Goal: Information Seeking & Learning: Learn about a topic

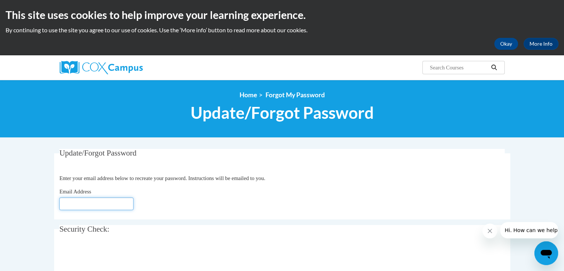
click at [93, 204] on input "Email Address" at bounding box center [96, 203] width 74 height 13
type input "[EMAIL_ADDRESS][DOMAIN_NAME]"
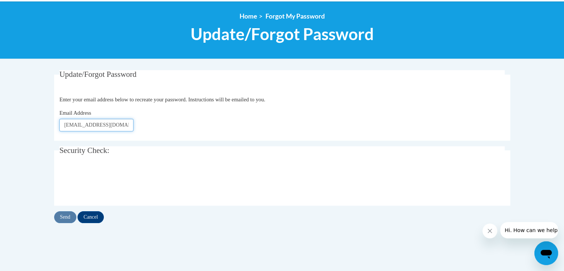
scroll to position [80, 0]
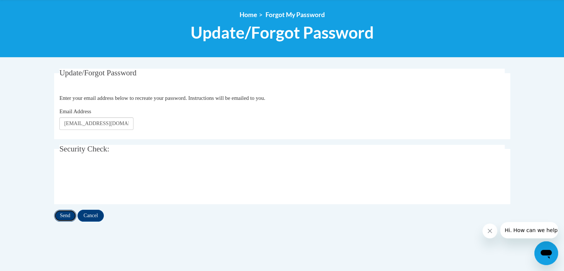
click at [63, 213] on input "Send" at bounding box center [65, 216] width 22 height 12
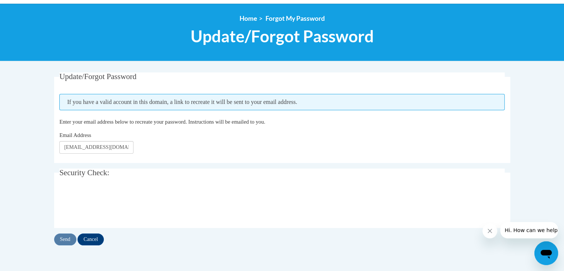
scroll to position [77, 0]
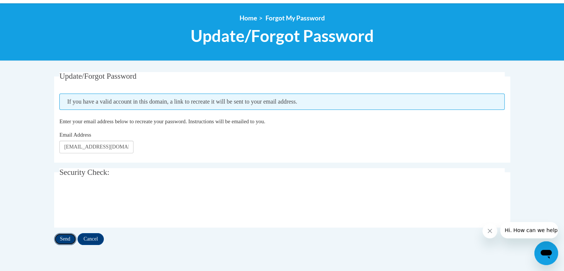
click at [63, 240] on input "Send" at bounding box center [65, 239] width 22 height 12
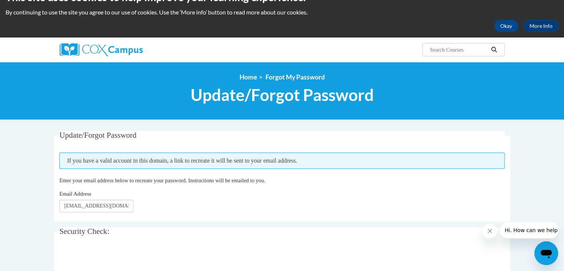
scroll to position [18, 0]
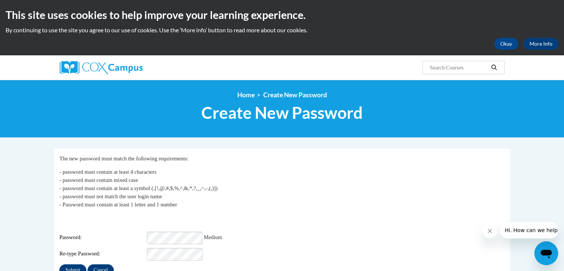
click at [178, 256] on div "My Password The new password must match the following requirements: - password …" at bounding box center [281, 215] width 445 height 122
click at [59, 264] on input "Submit" at bounding box center [72, 270] width 27 height 12
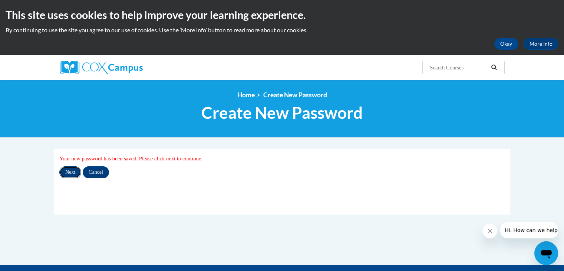
click at [60, 168] on input "Next" at bounding box center [70, 172] width 22 height 12
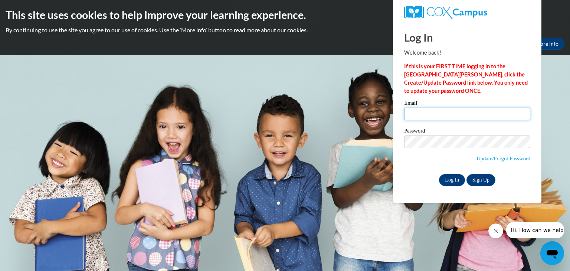
type input "astark@hjt1.org"
click at [447, 179] on input "Log In" at bounding box center [452, 180] width 26 height 12
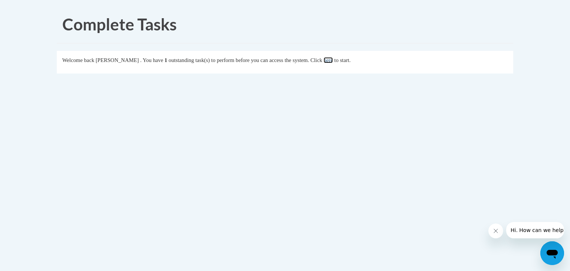
click at [333, 58] on link "here" at bounding box center [327, 60] width 9 height 6
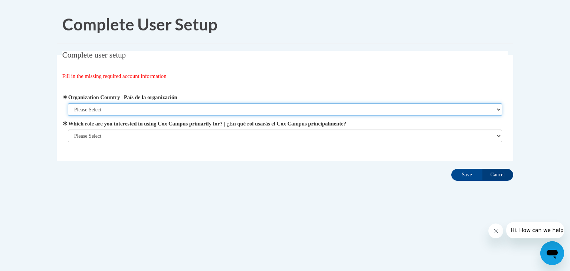
click at [145, 110] on select "Please Select [GEOGRAPHIC_DATA] | [GEOGRAPHIC_DATA] Outside of [GEOGRAPHIC_DATA…" at bounding box center [285, 109] width 434 height 13
select select "ad49bcad-a171-4b2e-b99c-48b446064914"
click at [68, 103] on select "Please Select [GEOGRAPHIC_DATA] | [GEOGRAPHIC_DATA] Outside of [GEOGRAPHIC_DATA…" at bounding box center [285, 109] width 434 height 13
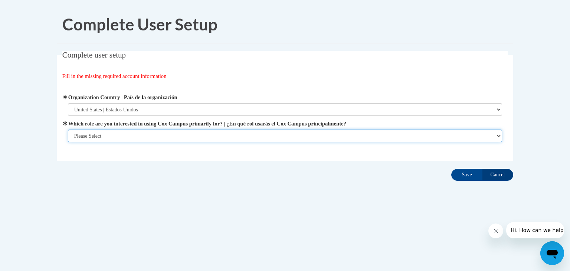
click at [139, 134] on select "Please Select College/University | Colegio/Universidad Community/Nonprofit Part…" at bounding box center [285, 135] width 434 height 13
select select "fbf2d438-af2f-41f8-98f1-81c410e29de3"
click at [68, 142] on select "Please Select College/University | Colegio/Universidad Community/Nonprofit Part…" at bounding box center [285, 135] width 434 height 13
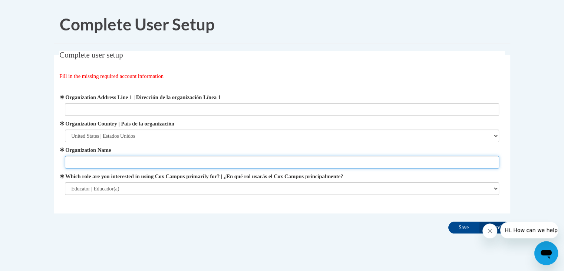
click at [194, 158] on input "Organization Name" at bounding box center [282, 162] width 434 height 13
type input "School District of [PERSON_NAME]. 1"
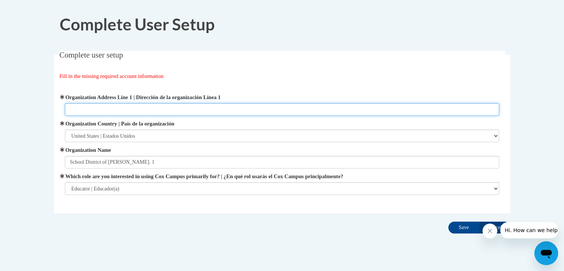
click at [268, 108] on input "Organization Address Line 1 | Dirección de la organización Línea 1" at bounding box center [282, 109] width 434 height 13
type input "[STREET_ADDRESS]"
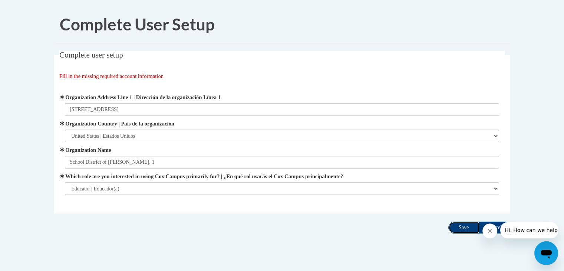
click at [458, 226] on input "Save" at bounding box center [463, 227] width 31 height 12
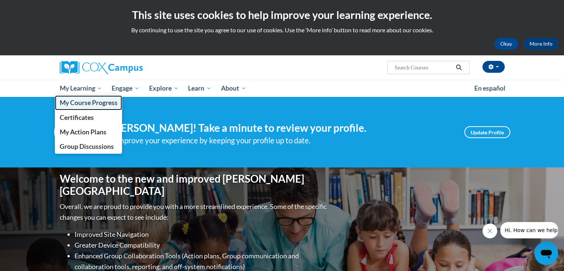
click at [88, 101] on span "My Course Progress" at bounding box center [88, 103] width 58 height 8
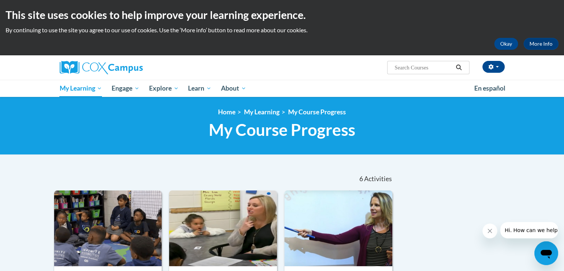
click at [414, 67] on input "Search..." at bounding box center [423, 67] width 59 height 9
type input "data driven instruction"
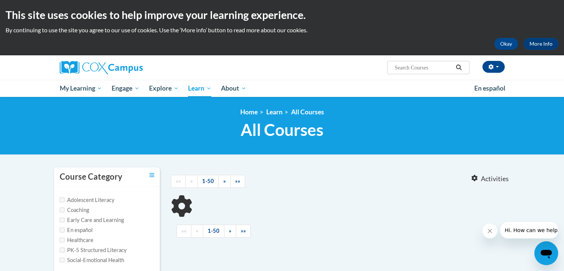
type input "data driven instruction"
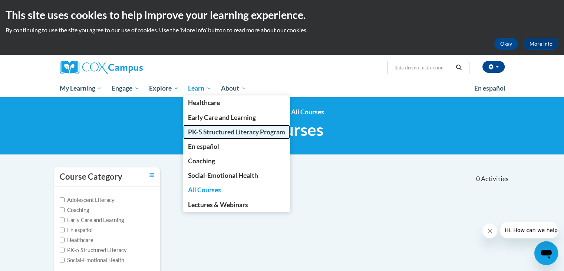
click at [212, 135] on span "PK-5 Structured Literacy Program" at bounding box center [236, 132] width 97 height 8
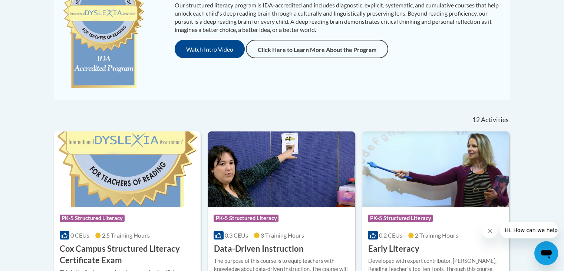
scroll to position [271, 0]
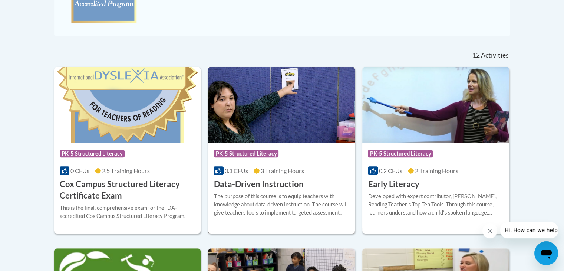
click at [269, 122] on img at bounding box center [281, 105] width 147 height 76
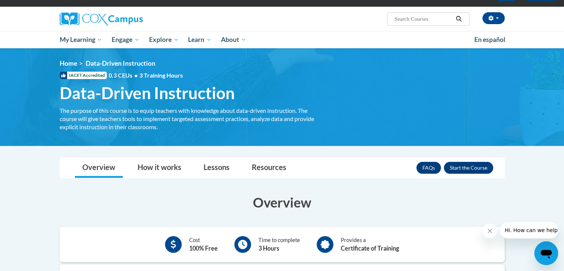
scroll to position [47, 0]
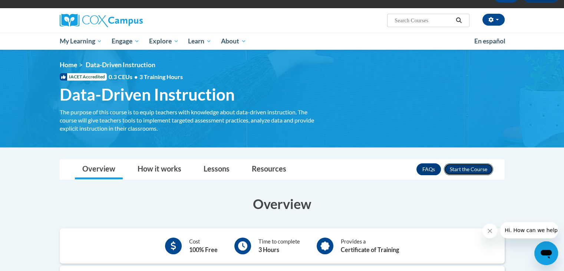
click at [476, 165] on button "Enroll" at bounding box center [468, 169] width 49 height 12
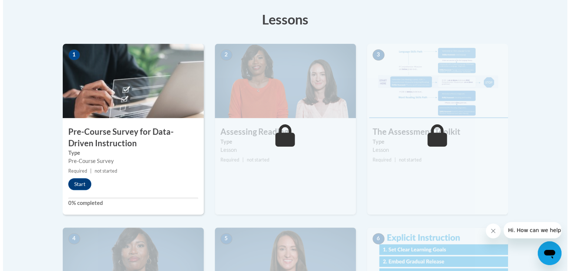
scroll to position [212, 0]
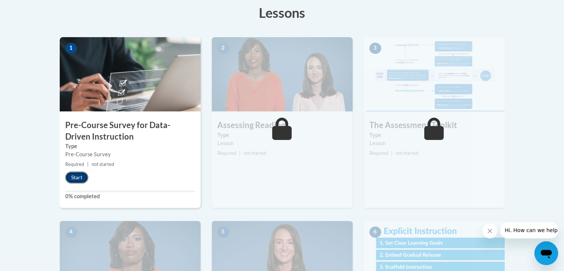
click at [79, 174] on button "Start" at bounding box center [76, 177] width 23 height 12
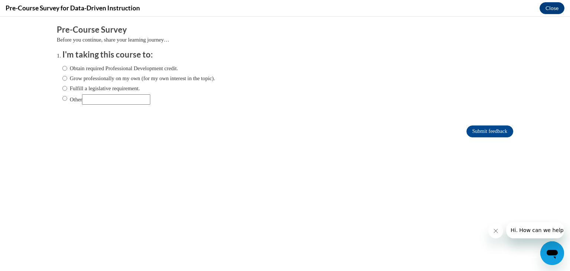
scroll to position [0, 0]
click at [62, 88] on input "Fulfill a legislative requirement." at bounding box center [64, 88] width 5 height 8
radio input "true"
click at [479, 129] on input "Submit feedback" at bounding box center [489, 131] width 47 height 12
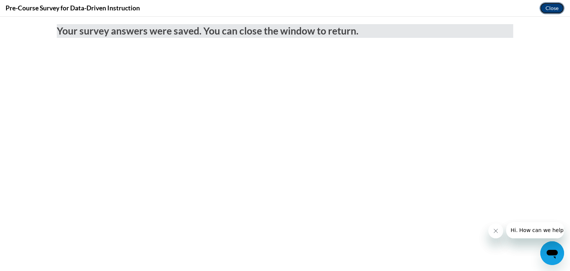
click at [551, 8] on button "Close" at bounding box center [551, 8] width 25 height 12
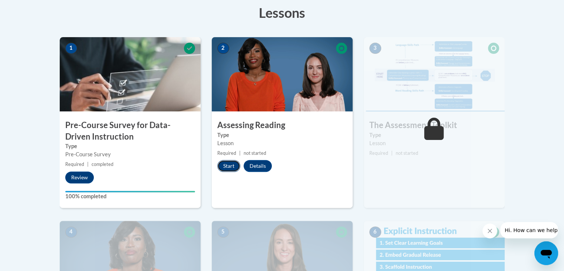
click at [232, 165] on button "Start" at bounding box center [228, 166] width 23 height 12
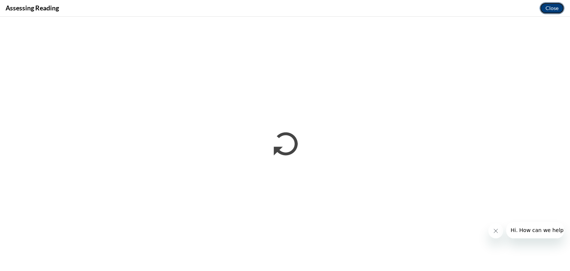
click at [556, 4] on button "Close" at bounding box center [551, 8] width 25 height 12
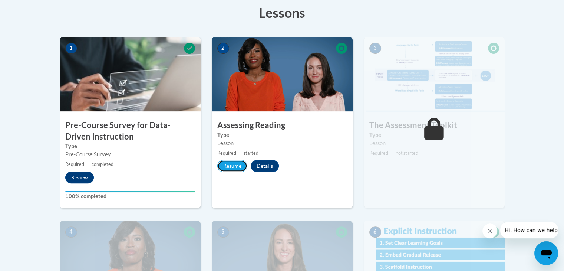
click at [225, 166] on button "Resume" at bounding box center [232, 166] width 30 height 12
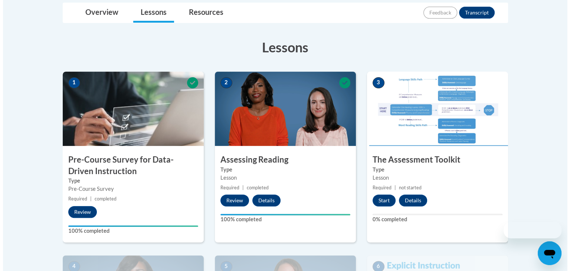
scroll to position [239, 0]
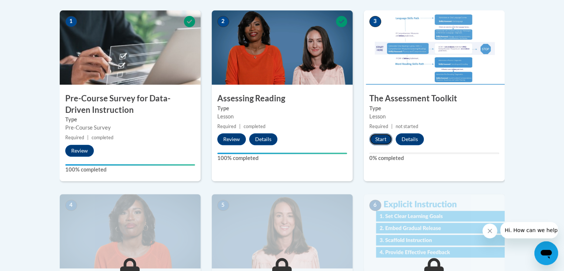
click at [385, 137] on button "Start" at bounding box center [380, 139] width 23 height 12
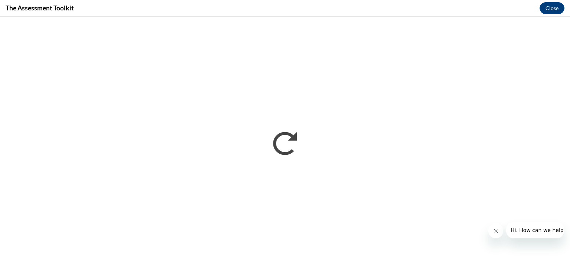
scroll to position [0, 0]
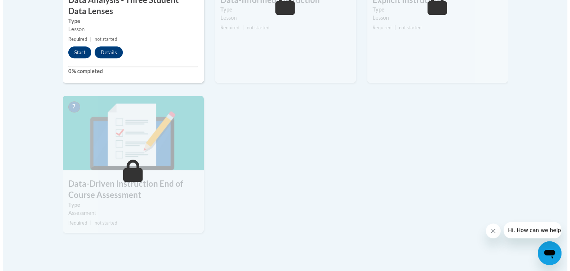
scroll to position [387, 0]
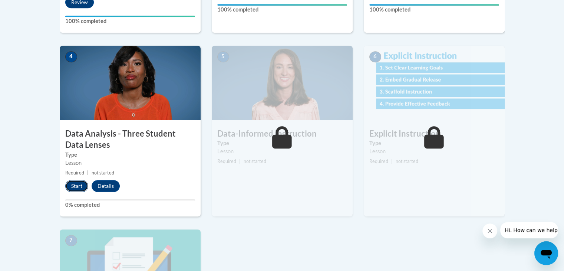
click at [68, 185] on button "Start" at bounding box center [76, 186] width 23 height 12
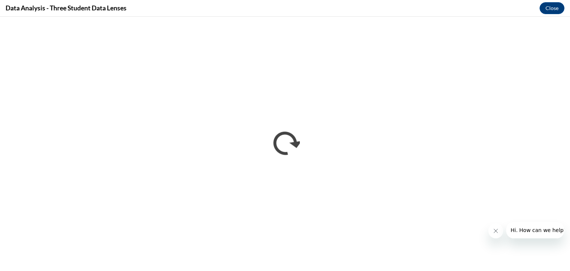
scroll to position [0, 0]
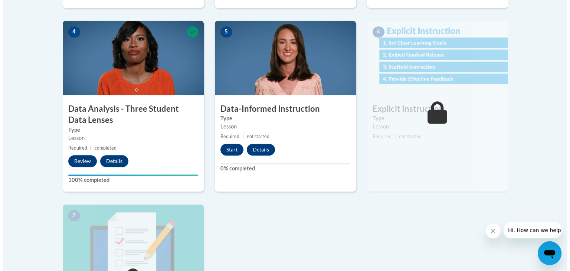
scroll to position [418, 0]
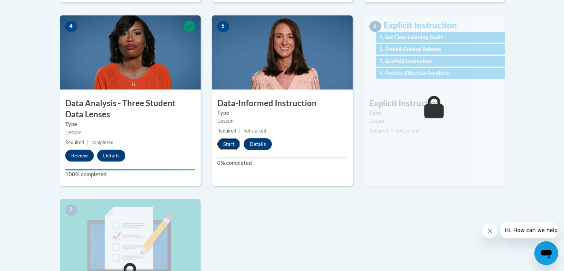
click at [227, 142] on button "Start" at bounding box center [228, 144] width 23 height 12
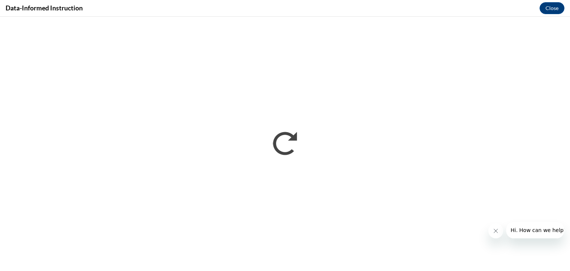
scroll to position [0, 0]
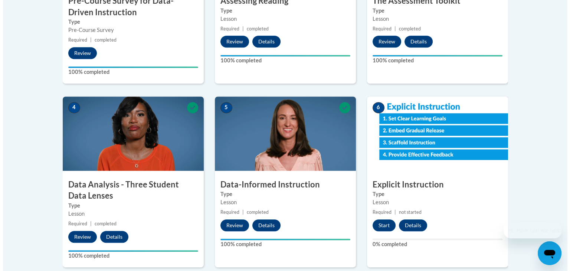
scroll to position [338, 0]
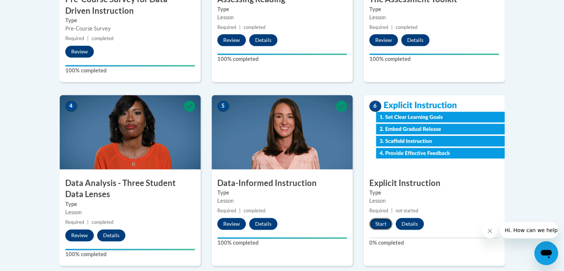
click at [381, 218] on button "Start" at bounding box center [380, 224] width 23 height 12
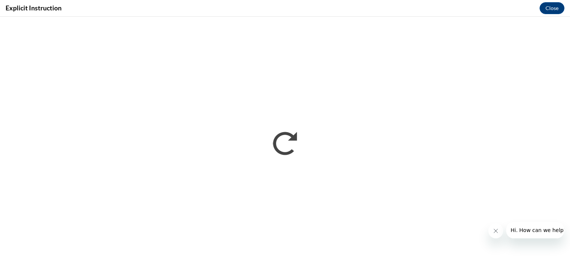
scroll to position [0, 0]
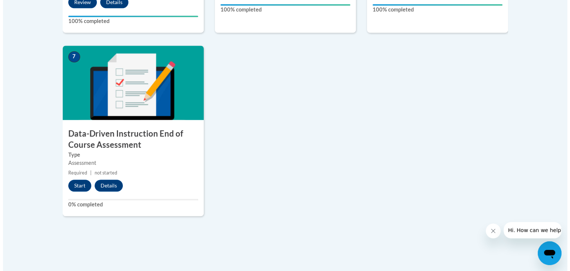
scroll to position [574, 0]
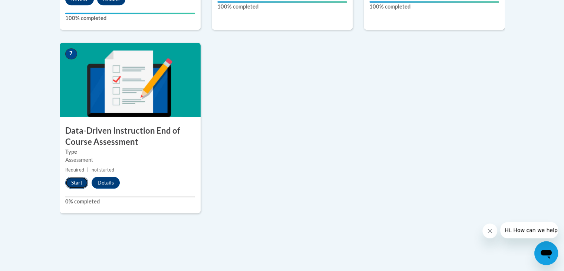
click at [73, 187] on button "Start" at bounding box center [76, 183] width 23 height 12
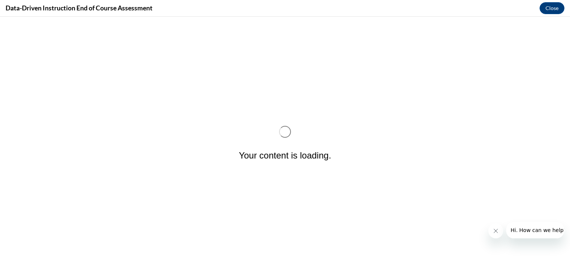
scroll to position [0, 0]
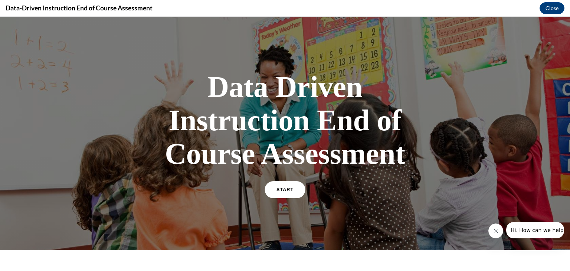
click at [282, 194] on link "START" at bounding box center [284, 189] width 40 height 17
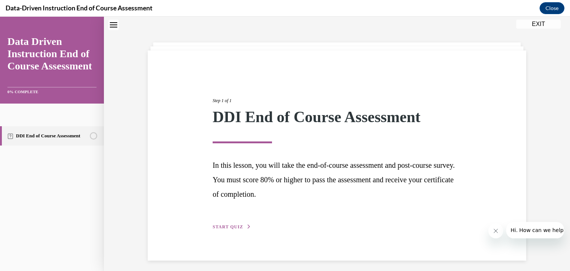
scroll to position [27, 0]
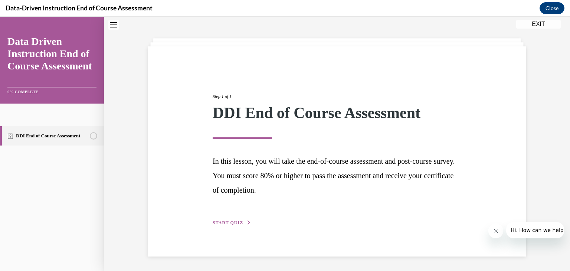
click at [224, 221] on span "START QUIZ" at bounding box center [228, 222] width 30 height 5
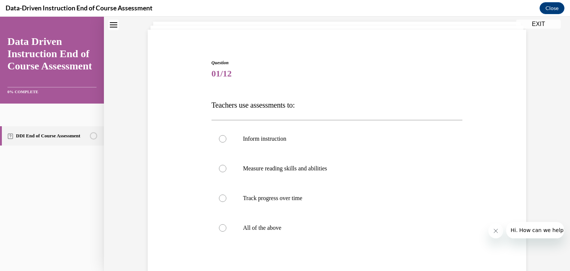
scroll to position [45, 0]
click at [224, 221] on label "All of the above" at bounding box center [336, 227] width 251 height 30
click at [224, 223] on input "All of the above" at bounding box center [222, 226] width 7 height 7
radio input "true"
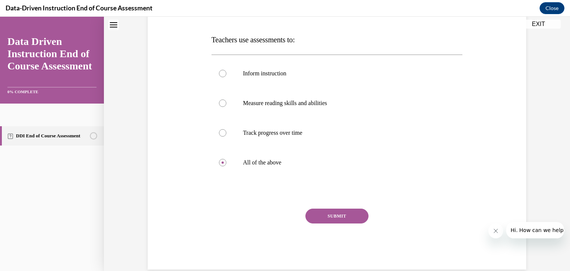
scroll to position [122, 0]
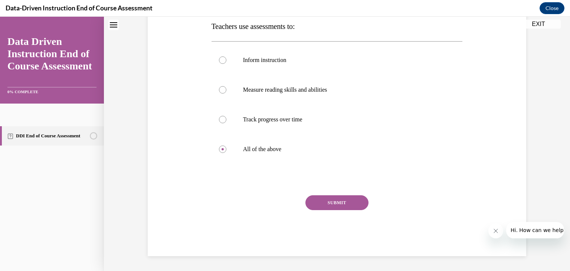
click at [340, 206] on button "SUBMIT" at bounding box center [336, 202] width 63 height 15
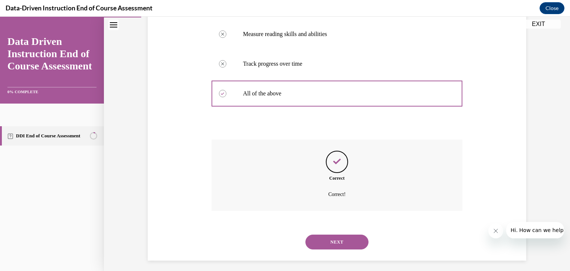
scroll to position [182, 0]
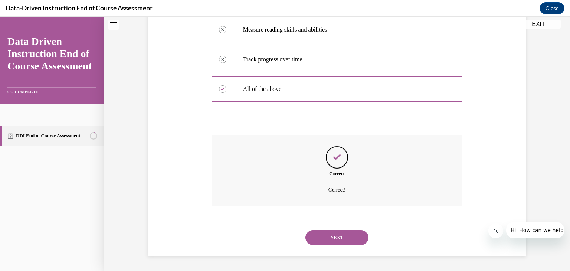
click at [329, 231] on button "NEXT" at bounding box center [336, 237] width 63 height 15
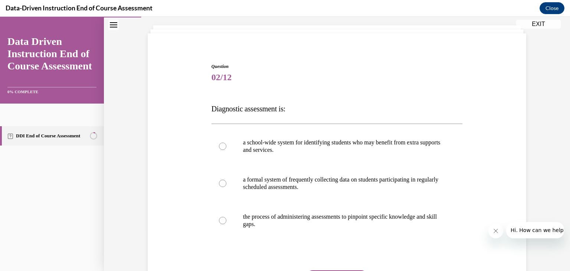
scroll to position [41, 0]
click at [345, 138] on p "a school-wide system for identifying students who may benefit from extra suppor…" at bounding box center [343, 145] width 201 height 15
click at [226, 142] on input "a school-wide system for identifying students who may benefit from extra suppor…" at bounding box center [222, 145] width 7 height 7
radio input "true"
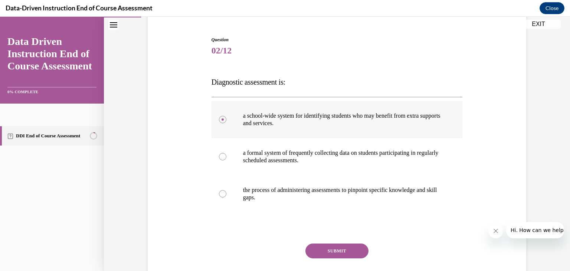
scroll to position [68, 0]
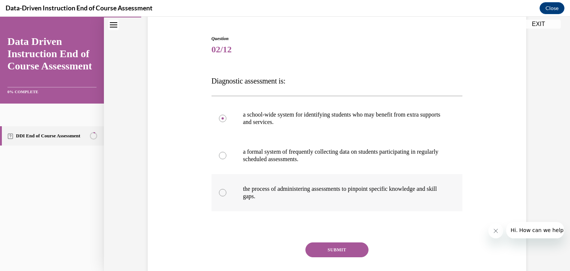
click at [275, 192] on p "the process of administering assessments to pinpoint specific knowledge and ski…" at bounding box center [343, 192] width 201 height 15
click at [226, 192] on input "the process of administering assessments to pinpoint specific knowledge and ski…" at bounding box center [222, 192] width 7 height 7
radio input "true"
click at [316, 245] on button "SUBMIT" at bounding box center [336, 249] width 63 height 15
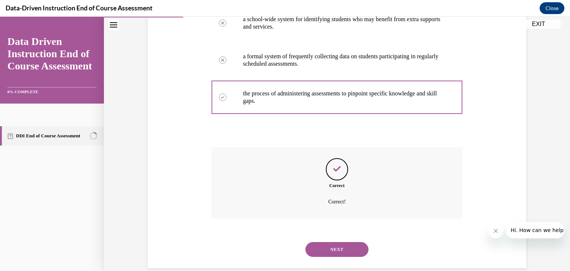
scroll to position [175, 0]
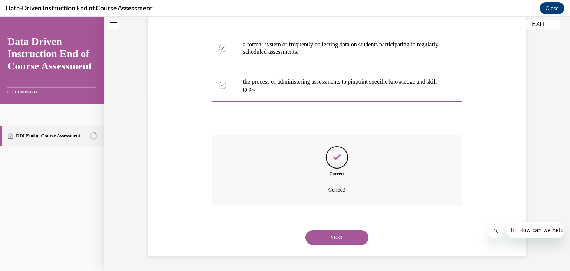
click at [324, 241] on button "NEXT" at bounding box center [336, 237] width 63 height 15
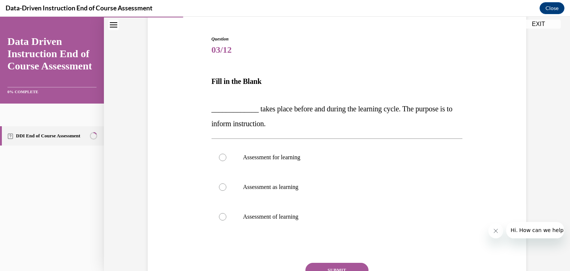
scroll to position [69, 0]
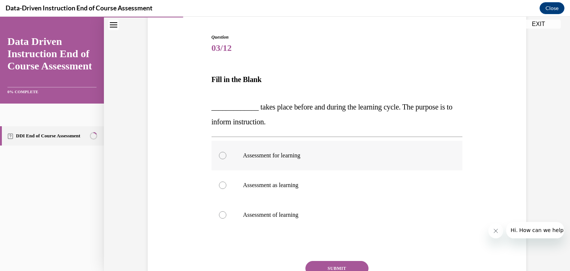
click at [276, 162] on label "Assessment for learning" at bounding box center [336, 156] width 251 height 30
click at [226, 159] on input "Assessment for learning" at bounding box center [222, 155] width 7 height 7
radio input "true"
click at [330, 263] on button "SUBMIT" at bounding box center [336, 268] width 63 height 15
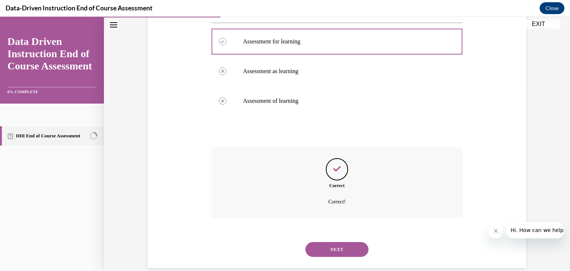
scroll to position [195, 0]
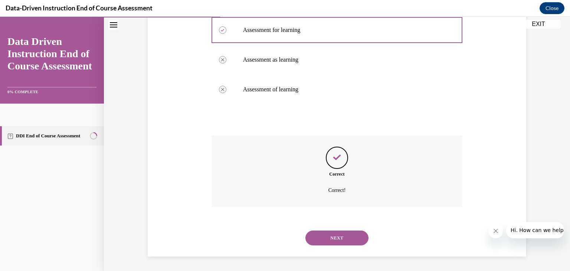
click at [349, 235] on button "NEXT" at bounding box center [336, 237] width 63 height 15
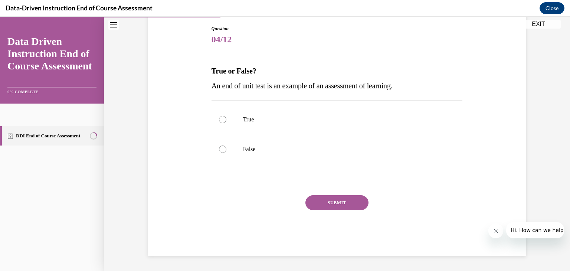
scroll to position [78, 0]
click at [253, 112] on label "True" at bounding box center [336, 120] width 251 height 30
click at [226, 116] on input "True" at bounding box center [222, 119] width 7 height 7
radio input "true"
click at [343, 203] on button "SUBMIT" at bounding box center [336, 202] width 63 height 15
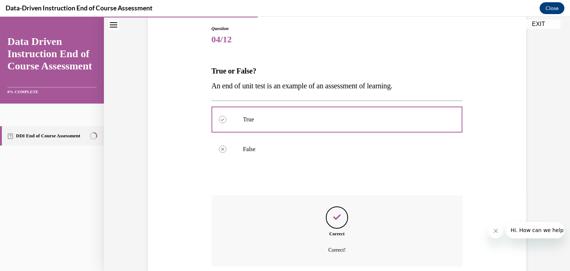
scroll to position [138, 0]
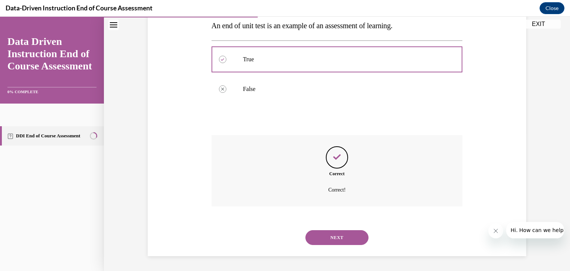
click at [329, 232] on button "NEXT" at bounding box center [336, 237] width 63 height 15
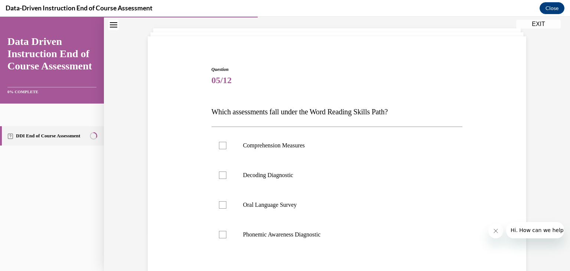
scroll to position [54, 0]
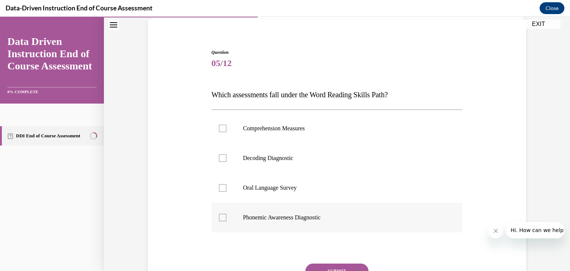
click at [278, 222] on label "Phonemic Awareness Diagnostic" at bounding box center [336, 217] width 251 height 30
click at [226, 221] on input "Phonemic Awareness Diagnostic" at bounding box center [222, 217] width 7 height 7
checkbox input "true"
click at [287, 159] on p "Decoding Diagnostic" at bounding box center [343, 157] width 201 height 7
click at [226, 159] on input "Decoding Diagnostic" at bounding box center [222, 157] width 7 height 7
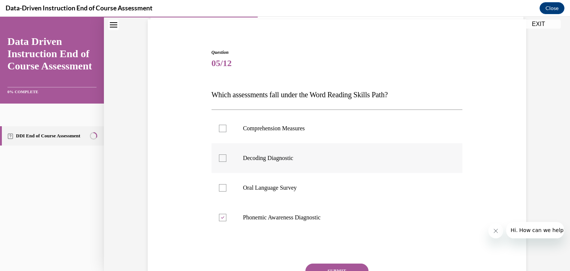
checkbox input "true"
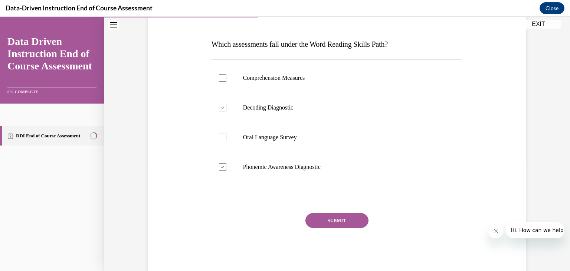
scroll to position [105, 0]
click at [343, 219] on button "SUBMIT" at bounding box center [336, 219] width 63 height 15
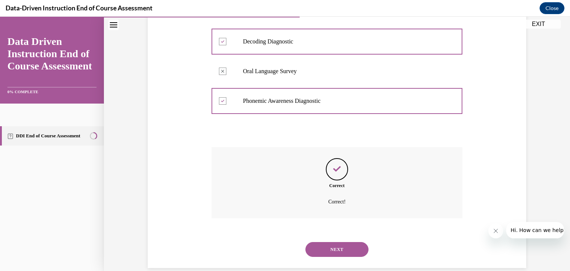
scroll to position [182, 0]
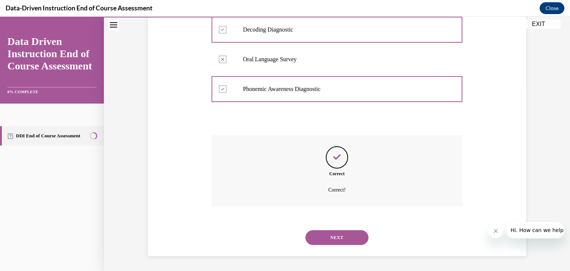
click at [342, 230] on button "NEXT" at bounding box center [336, 237] width 63 height 15
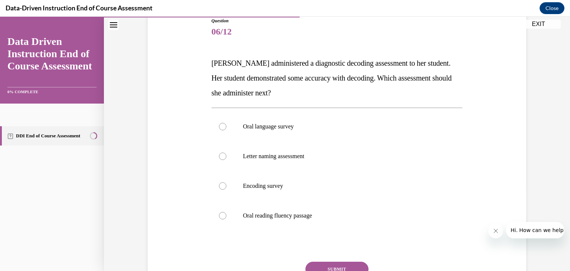
scroll to position [88, 0]
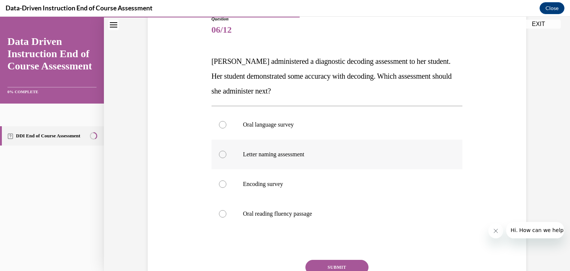
click at [299, 158] on label "Letter naming assessment" at bounding box center [336, 154] width 251 height 30
click at [226, 158] on input "Letter naming assessment" at bounding box center [222, 154] width 7 height 7
radio input "true"
click at [339, 266] on button "SUBMIT" at bounding box center [336, 267] width 63 height 15
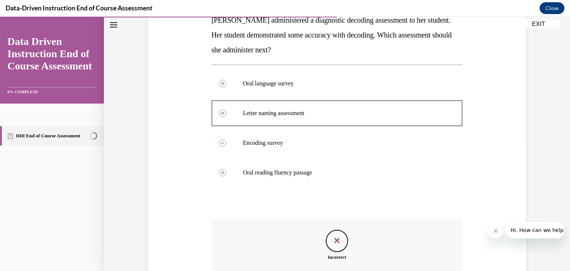
scroll to position [212, 0]
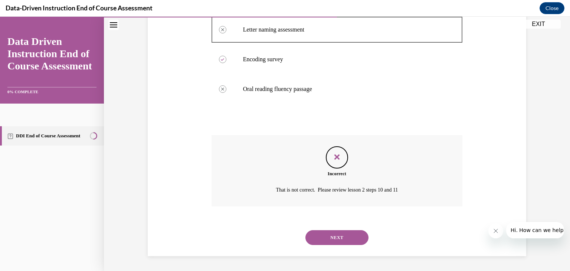
click at [329, 235] on button "NEXT" at bounding box center [336, 237] width 63 height 15
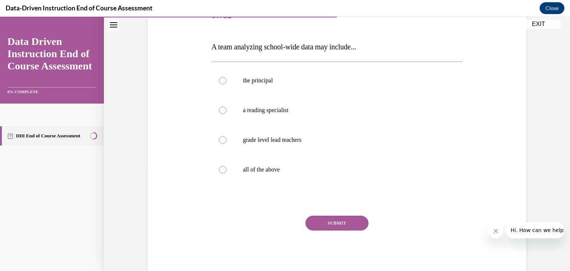
scroll to position [102, 0]
click at [222, 170] on div at bounding box center [222, 168] width 7 height 7
click at [222, 170] on input "all of the above" at bounding box center [222, 168] width 7 height 7
radio input "true"
click at [337, 215] on button "SUBMIT" at bounding box center [336, 222] width 63 height 15
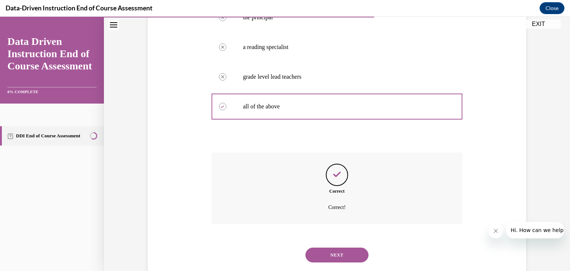
scroll to position [182, 0]
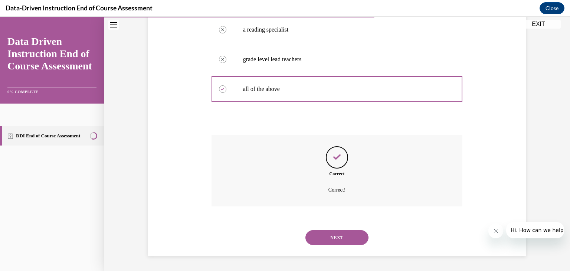
click at [332, 234] on button "NEXT" at bounding box center [336, 237] width 63 height 15
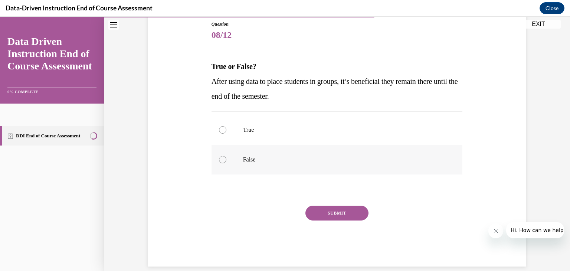
click at [221, 169] on label "False" at bounding box center [336, 160] width 251 height 30
click at [221, 163] on input "False" at bounding box center [222, 159] width 7 height 7
radio input "true"
click at [330, 220] on button "SUBMIT" at bounding box center [336, 212] width 63 height 15
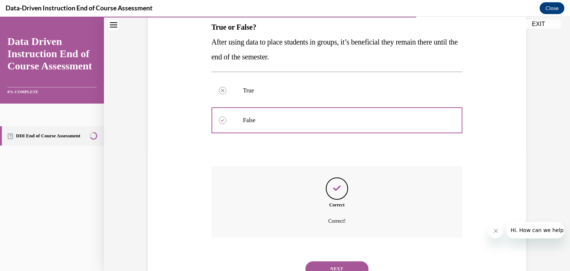
scroll to position [153, 0]
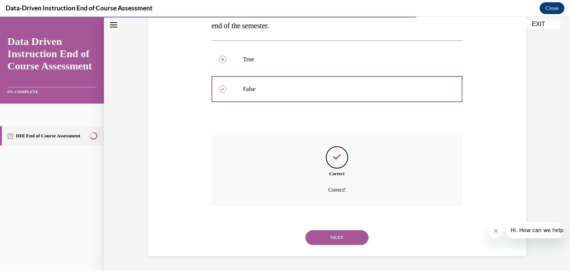
click at [336, 236] on button "NEXT" at bounding box center [336, 237] width 63 height 15
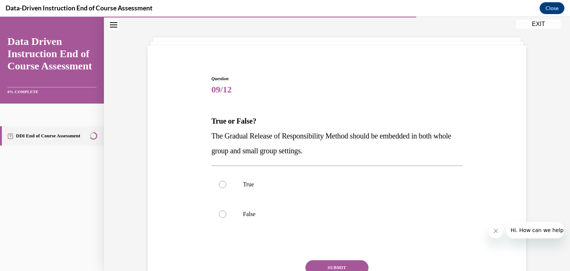
scroll to position [24, 0]
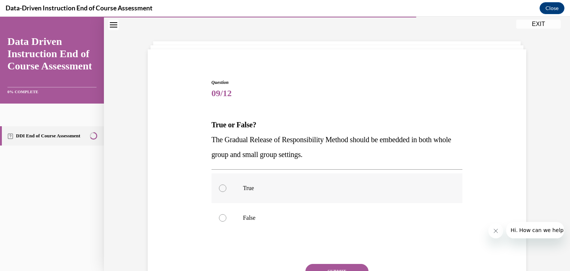
click at [218, 183] on label "True" at bounding box center [336, 188] width 251 height 30
click at [219, 184] on input "True" at bounding box center [222, 187] width 7 height 7
radio input "true"
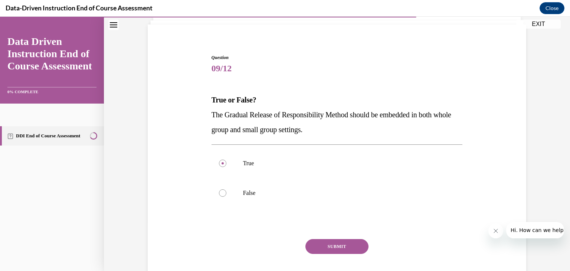
click at [328, 243] on button "SUBMIT" at bounding box center [336, 246] width 63 height 15
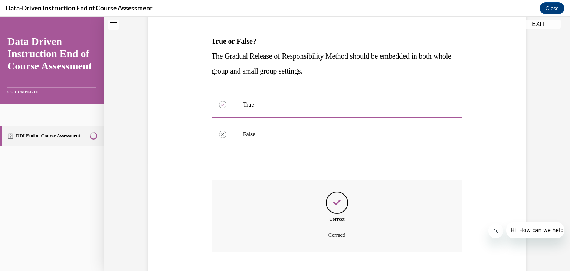
scroll to position [153, 0]
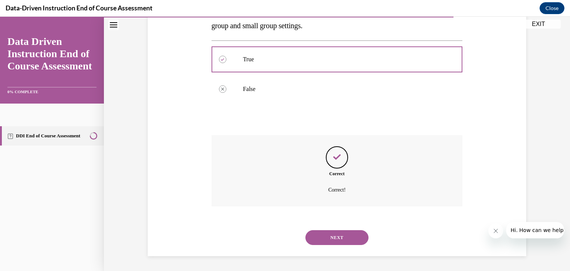
click at [328, 243] on button "NEXT" at bounding box center [336, 237] width 63 height 15
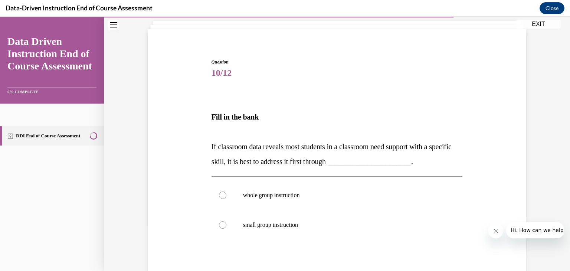
scroll to position [45, 0]
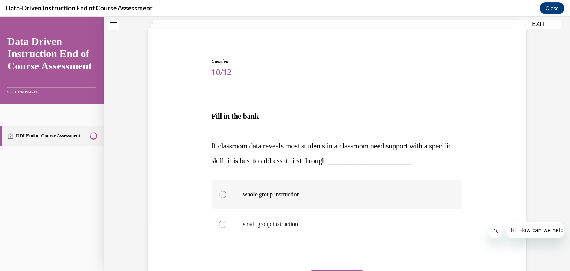
click at [288, 193] on p "whole group instruction" at bounding box center [343, 194] width 201 height 7
click at [226, 193] on input "whole group instruction" at bounding box center [222, 194] width 7 height 7
radio input "true"
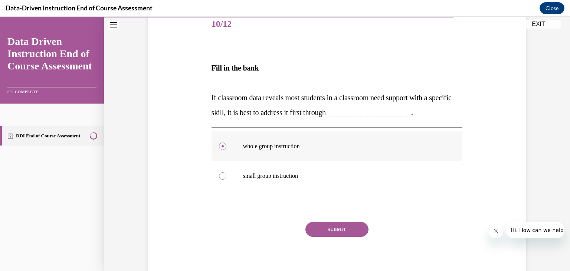
scroll to position [103, 0]
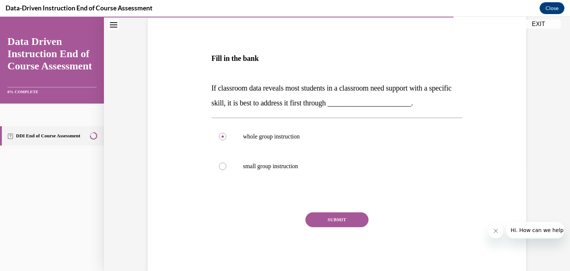
click at [336, 219] on button "SUBMIT" at bounding box center [336, 219] width 63 height 15
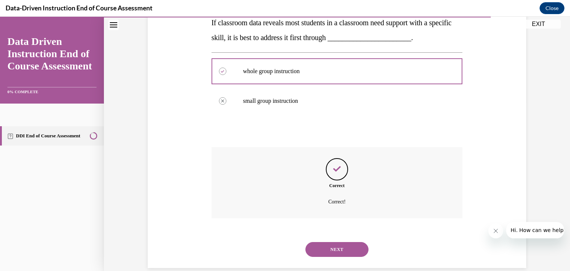
scroll to position [180, 0]
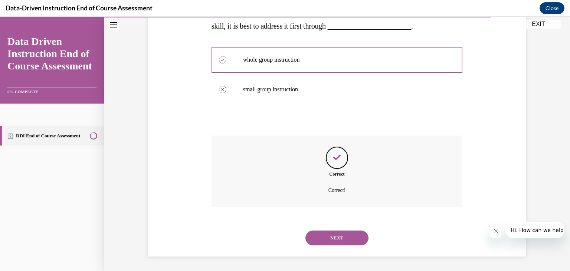
click at [335, 235] on button "NEXT" at bounding box center [336, 237] width 63 height 15
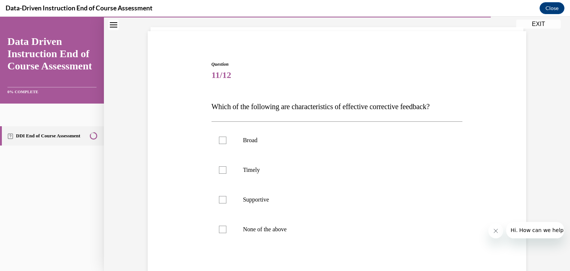
scroll to position [55, 0]
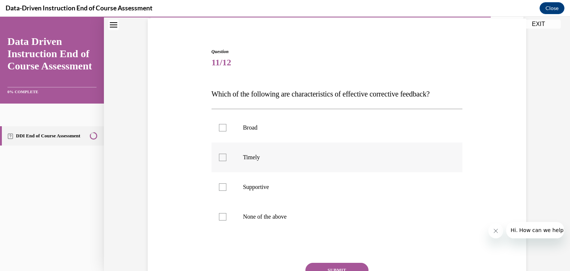
click at [276, 165] on label "Timely" at bounding box center [336, 157] width 251 height 30
click at [226, 161] on input "Timely" at bounding box center [222, 157] width 7 height 7
checkbox input "true"
click at [267, 184] on p "Supportive" at bounding box center [343, 186] width 201 height 7
click at [226, 184] on input "Supportive" at bounding box center [222, 186] width 7 height 7
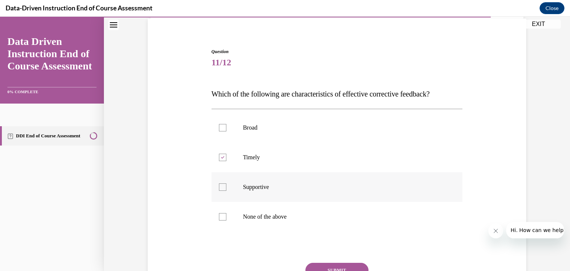
checkbox input "true"
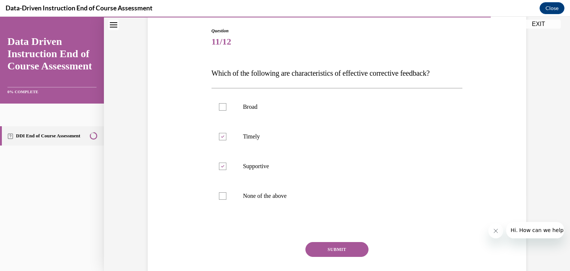
scroll to position [76, 0]
click at [332, 244] on button "SUBMIT" at bounding box center [336, 248] width 63 height 15
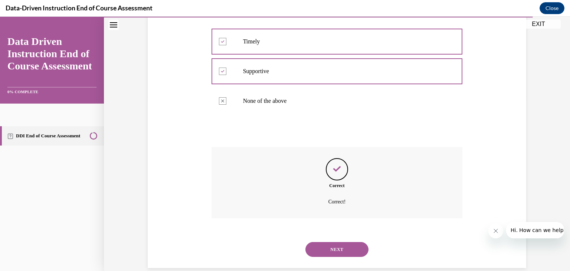
scroll to position [182, 0]
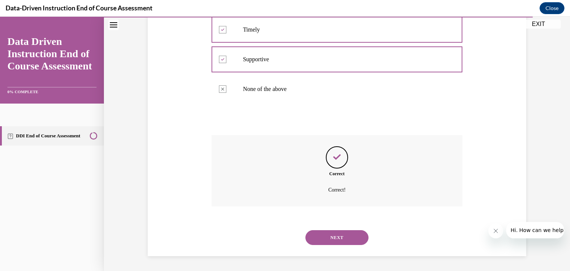
click at [332, 244] on button "NEXT" at bounding box center [336, 237] width 63 height 15
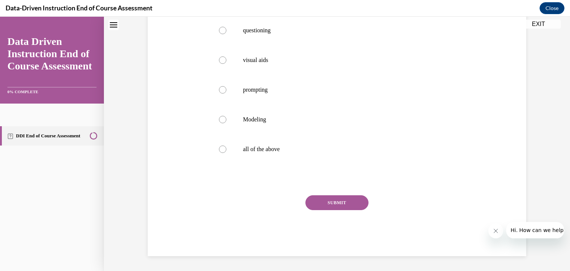
scroll to position [0, 0]
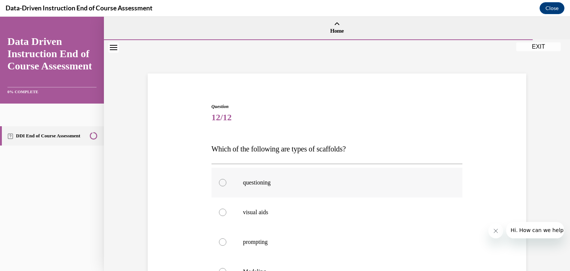
drag, startPoint x: 341, startPoint y: 196, endPoint x: 313, endPoint y: 182, distance: 31.7
click at [313, 182] on p "questioning" at bounding box center [343, 182] width 201 height 7
click at [226, 182] on input "questioning" at bounding box center [222, 182] width 7 height 7
radio input "true"
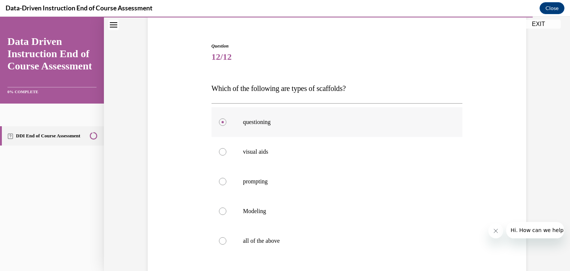
scroll to position [61, 0]
click at [260, 238] on p "all of the above" at bounding box center [343, 240] width 201 height 7
click at [226, 238] on input "all of the above" at bounding box center [222, 240] width 7 height 7
radio input "true"
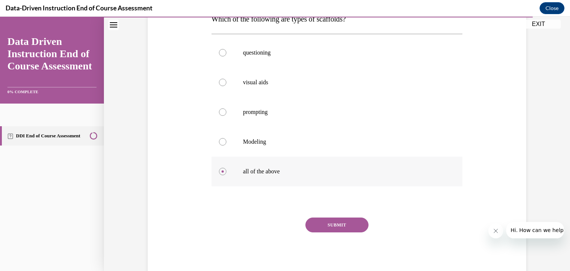
scroll to position [152, 0]
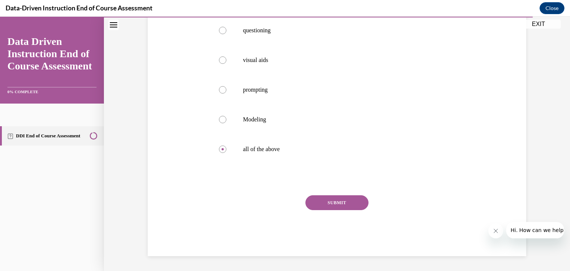
click at [336, 205] on button "SUBMIT" at bounding box center [336, 202] width 63 height 15
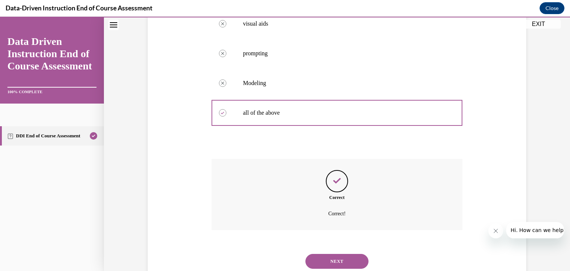
scroll to position [212, 0]
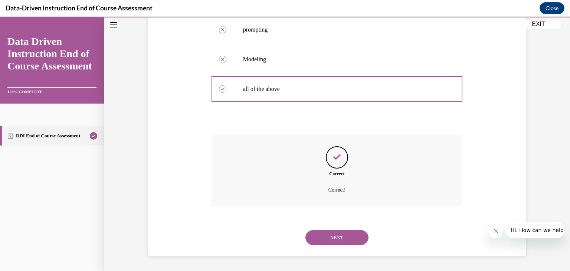
click at [335, 230] on button "NEXT" at bounding box center [336, 237] width 63 height 15
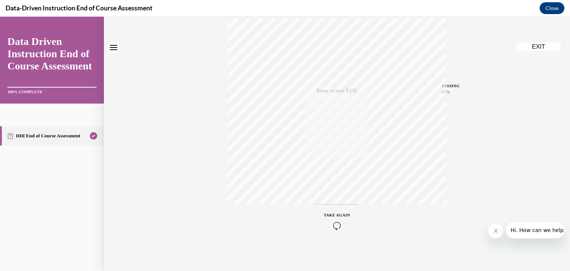
scroll to position [0, 0]
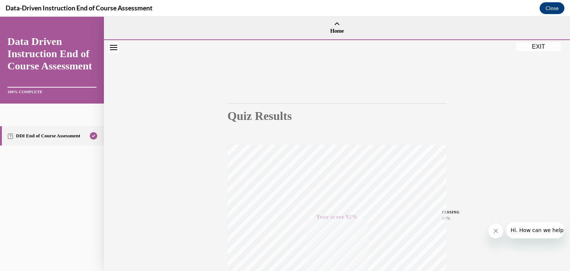
click at [531, 45] on button "EXIT" at bounding box center [538, 46] width 45 height 9
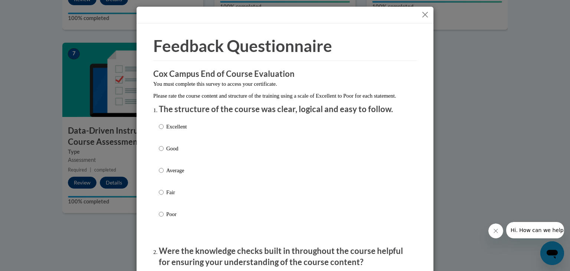
click at [424, 14] on button "Close" at bounding box center [424, 14] width 9 height 9
